Goal: Task Accomplishment & Management: Use online tool/utility

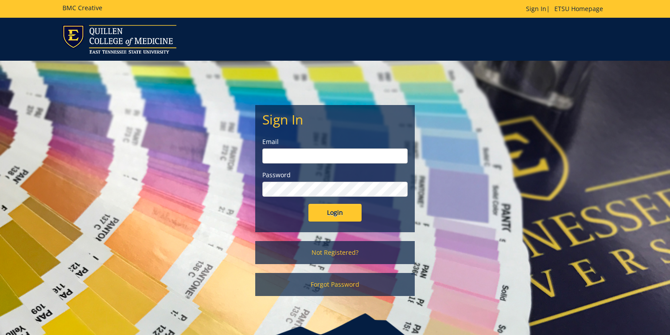
click at [353, 158] on input "email" at bounding box center [334, 155] width 145 height 15
type input "[EMAIL_ADDRESS][DOMAIN_NAME]"
click at [308, 204] on input "Login" at bounding box center [334, 213] width 53 height 18
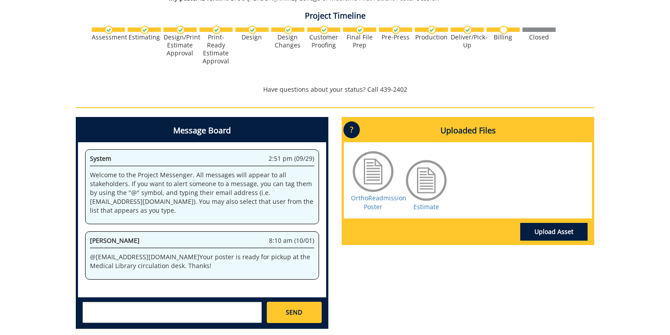
scroll to position [309, 0]
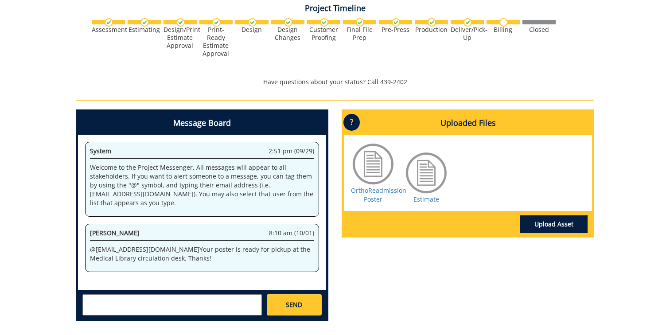
click at [170, 300] on textarea at bounding box center [171, 304] width 179 height 21
click at [47, 298] on div "260636-A NoahWebb-Posters: Scientific/Research Estimate Approver: [EMAIL_ADDRES…" at bounding box center [335, 56] width 670 height 546
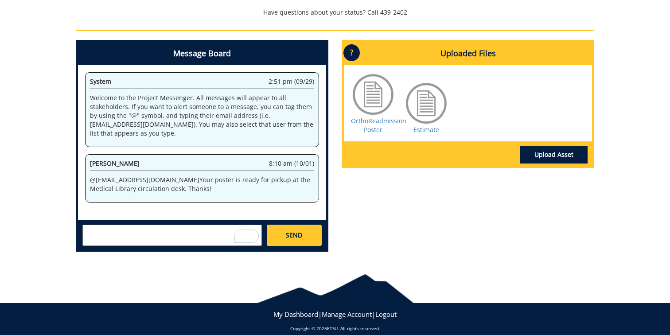
scroll to position [388, 0]
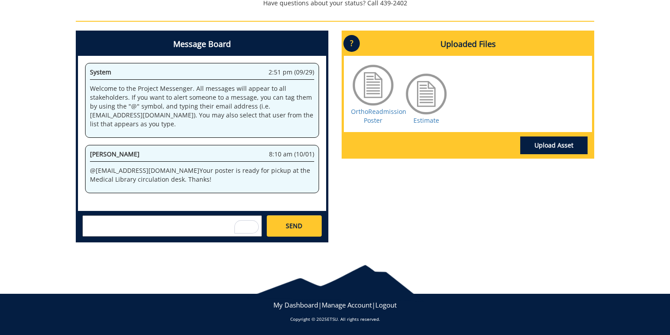
click at [476, 270] on div at bounding box center [335, 278] width 670 height 36
